Goal: Task Accomplishment & Management: Use online tool/utility

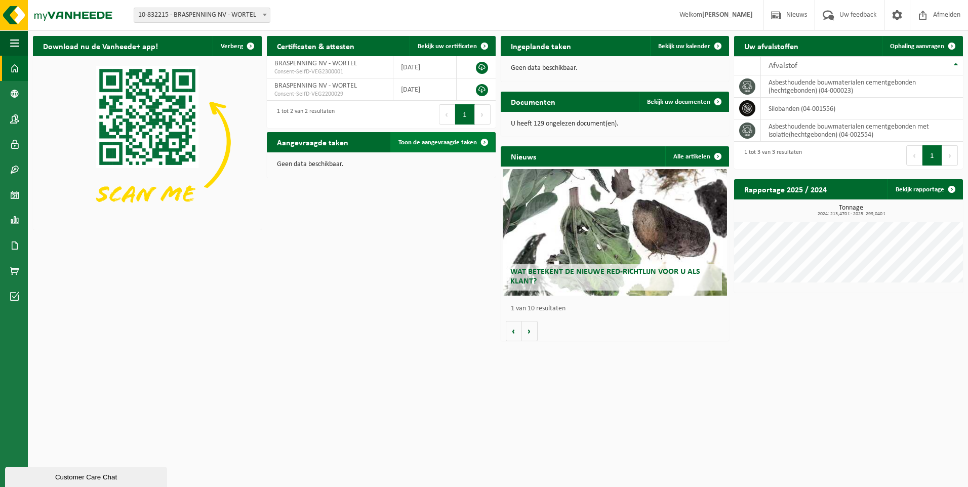
click at [442, 144] on span "Toon de aangevraagde taken" at bounding box center [437, 142] width 78 height 7
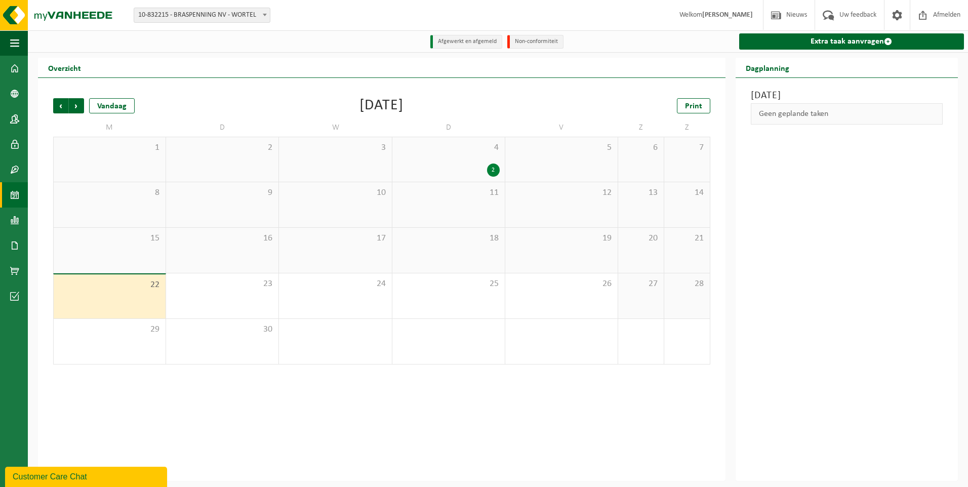
click at [130, 278] on div "22" at bounding box center [110, 296] width 112 height 44
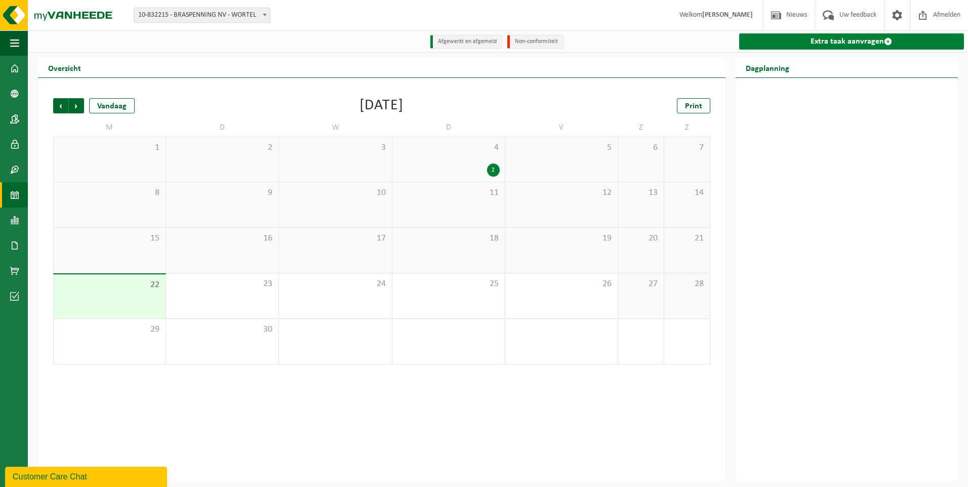
click at [789, 36] on link "Extra taak aanvragen" at bounding box center [851, 41] width 225 height 16
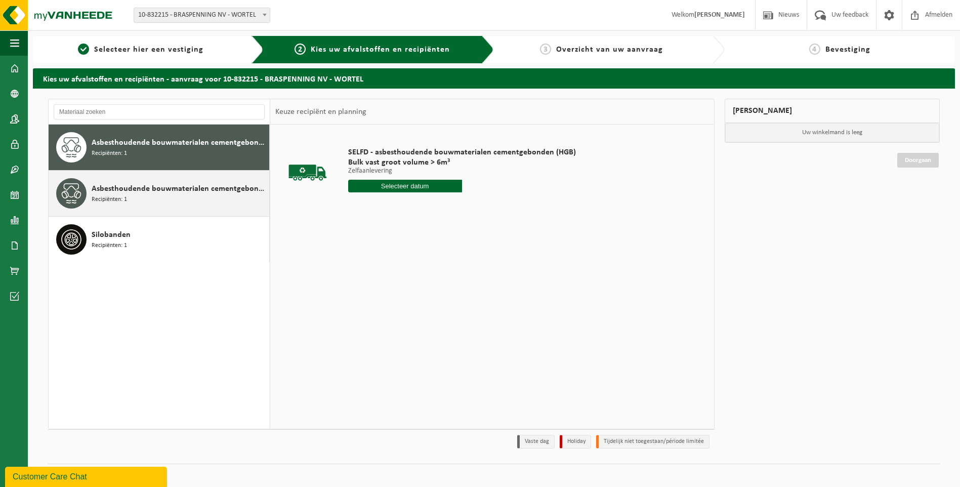
click at [205, 196] on div "Asbesthoudende bouwmaterialen cementgebonden met isolatie(hechtgebonden) Recipi…" at bounding box center [179, 193] width 175 height 30
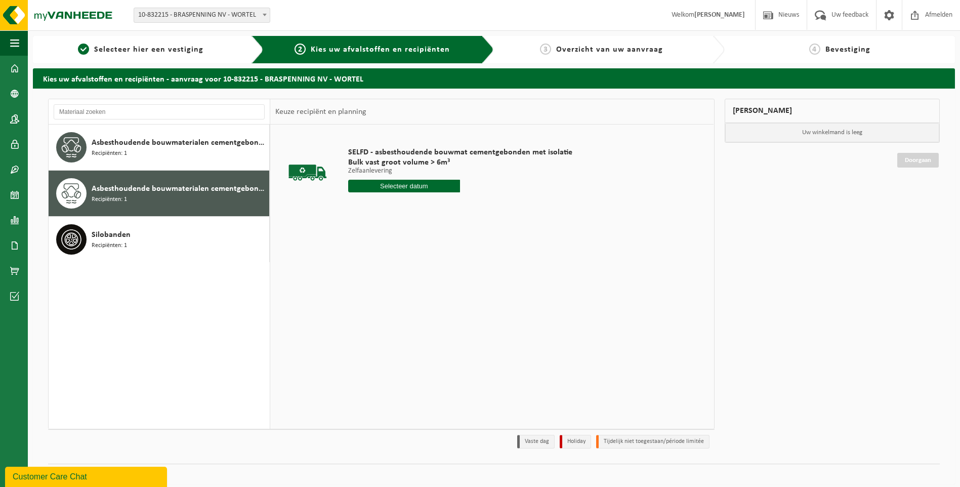
click at [421, 189] on input "text" at bounding box center [404, 186] width 112 height 13
click at [355, 291] on div "22" at bounding box center [358, 292] width 18 height 16
type input "Van 2025-09-22"
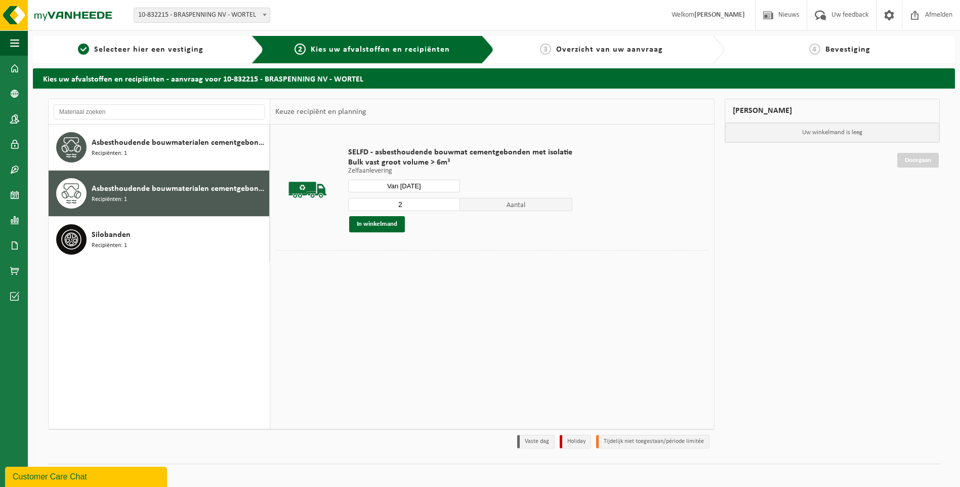
type input "2"
click at [449, 202] on input "2" at bounding box center [404, 204] width 112 height 13
click at [373, 231] on button "In winkelmand" at bounding box center [377, 224] width 56 height 16
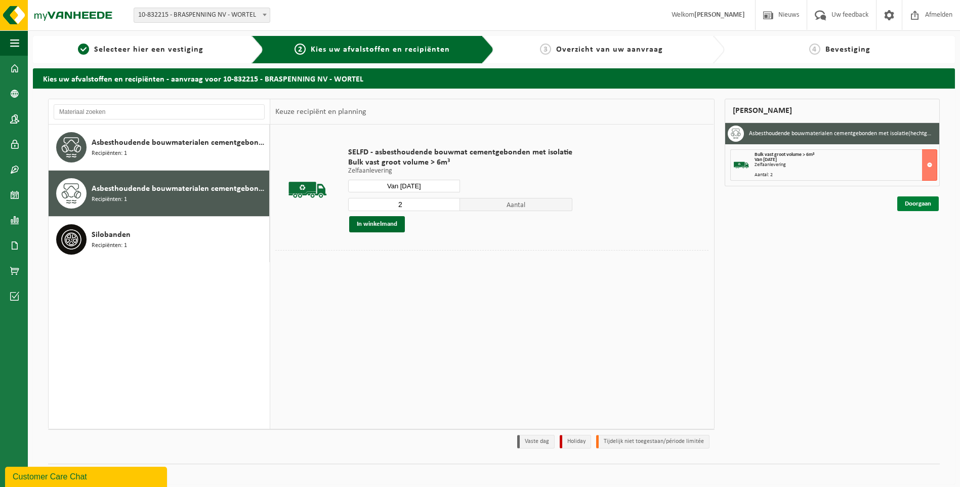
click at [923, 206] on link "Doorgaan" at bounding box center [918, 203] width 42 height 15
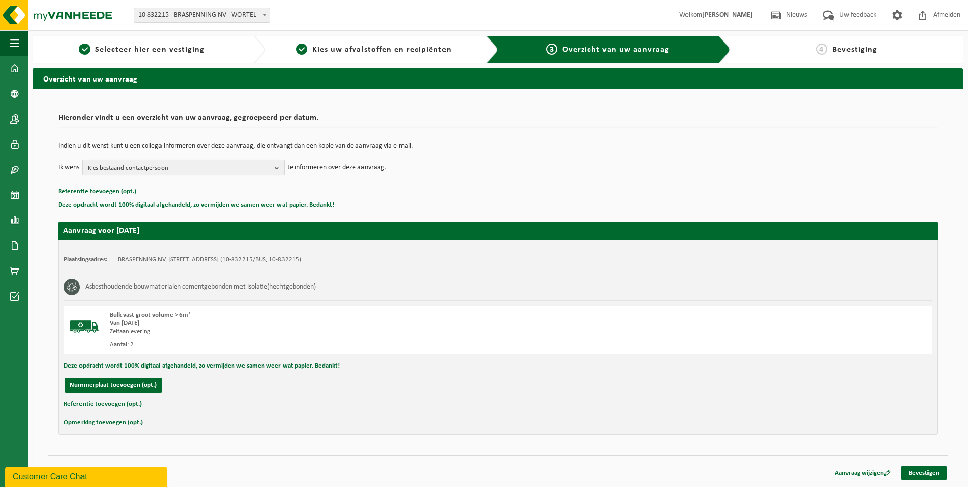
click at [200, 167] on span "Kies bestaand contactpersoon" at bounding box center [179, 167] width 183 height 15
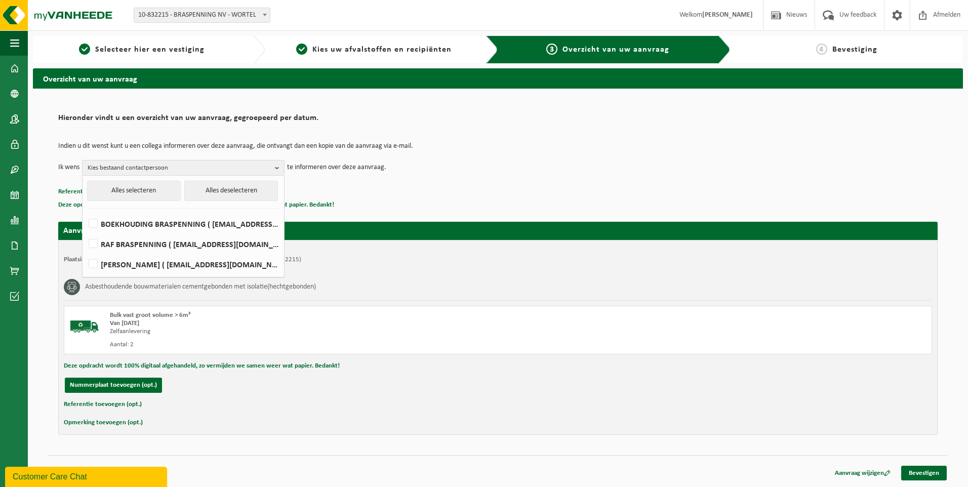
click at [453, 278] on div "Asbesthoudende bouwmaterialen cementgebonden met isolatie(hechtgebonden)" at bounding box center [498, 287] width 868 height 26
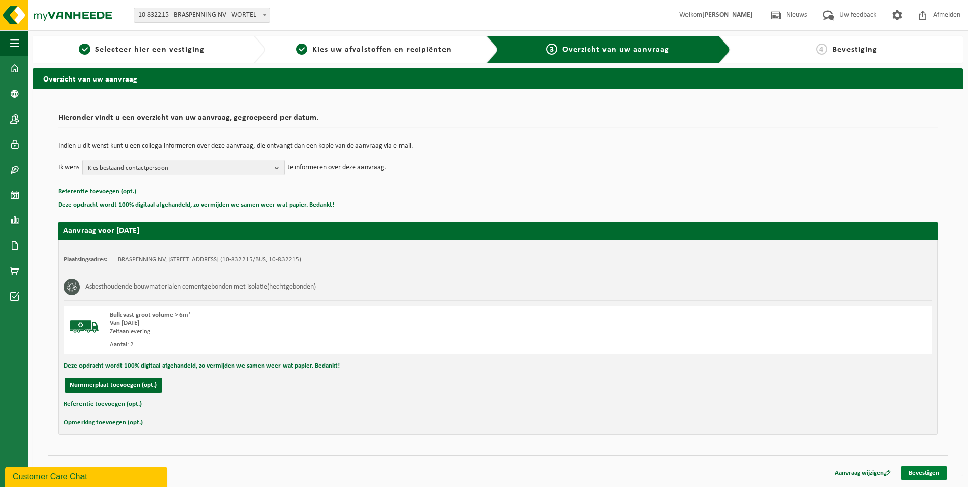
click at [930, 473] on link "Bevestigen" at bounding box center [924, 473] width 46 height 15
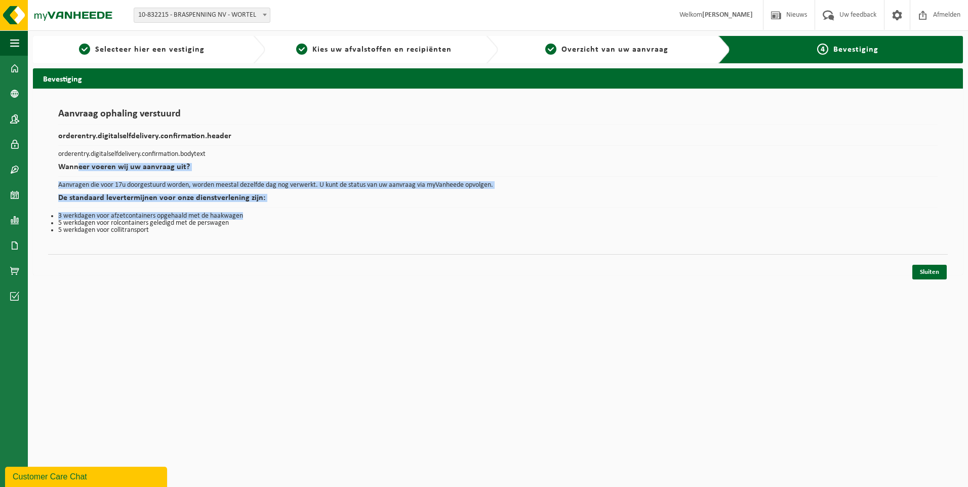
drag, startPoint x: 76, startPoint y: 176, endPoint x: 459, endPoint y: 211, distance: 383.7
click at [459, 211] on div "Aanvraag ophaling verstuurd orderentry.digitalselfdelivery.confirmation.header …" at bounding box center [497, 171] width 879 height 125
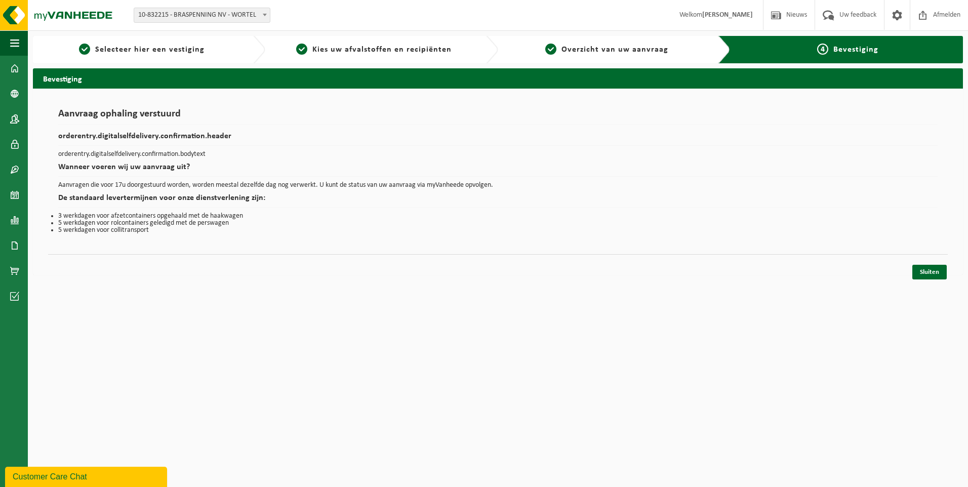
click at [254, 206] on h2 "De standaard levertermijnen voor onze dienstverlening zijn:" at bounding box center [497, 201] width 879 height 14
